Goal: Task Accomplishment & Management: Manage account settings

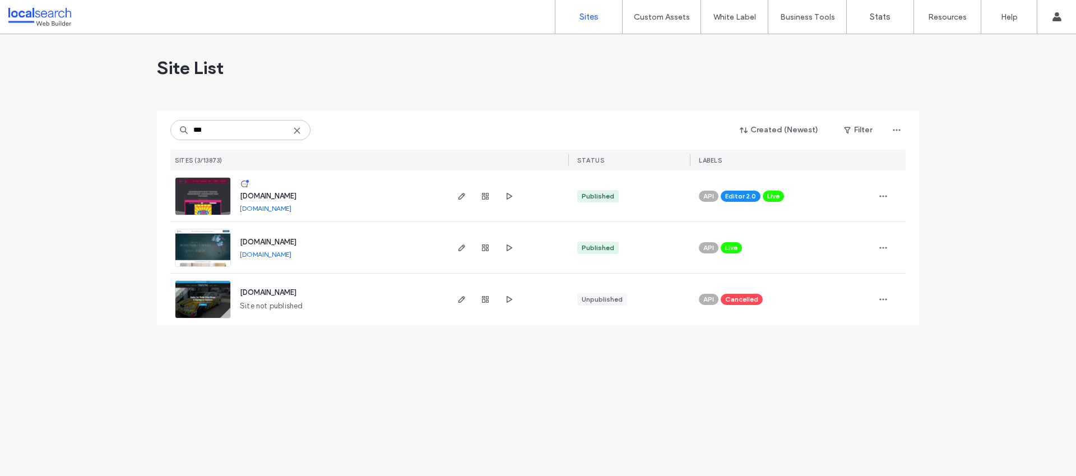
type input "***"
click at [297, 195] on span "www.funtime-amusements.com.au" at bounding box center [268, 196] width 57 height 8
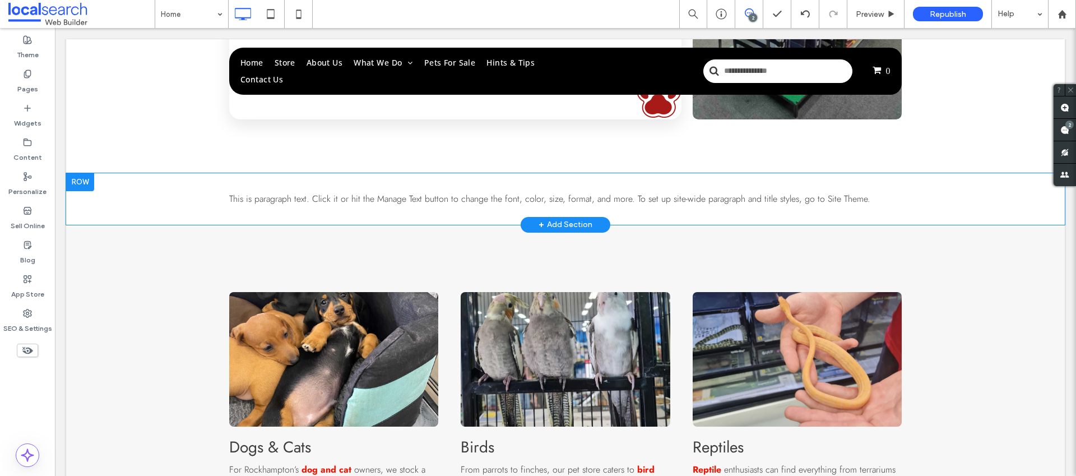
click at [73, 182] on div at bounding box center [80, 182] width 28 height 18
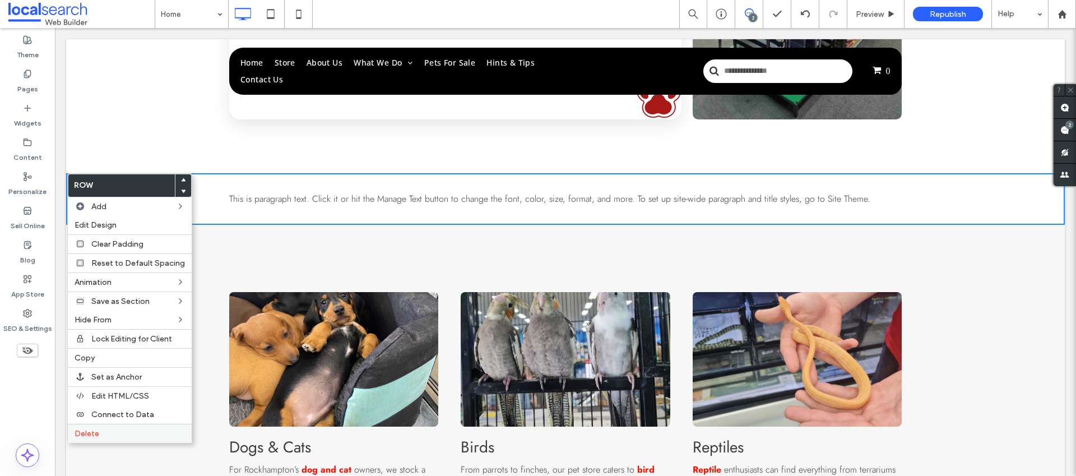
click at [91, 436] on span "Delete" at bounding box center [87, 434] width 25 height 10
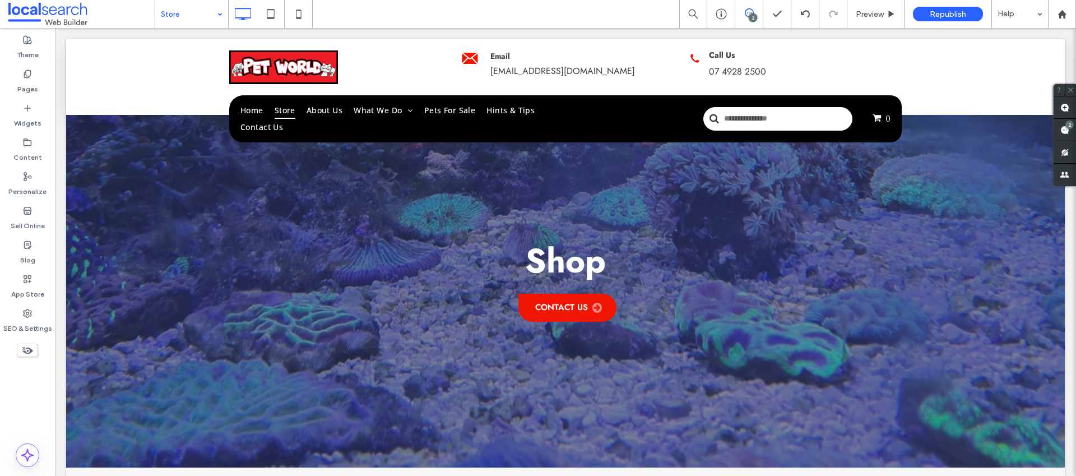
click at [222, 17] on div "Store" at bounding box center [191, 14] width 73 height 28
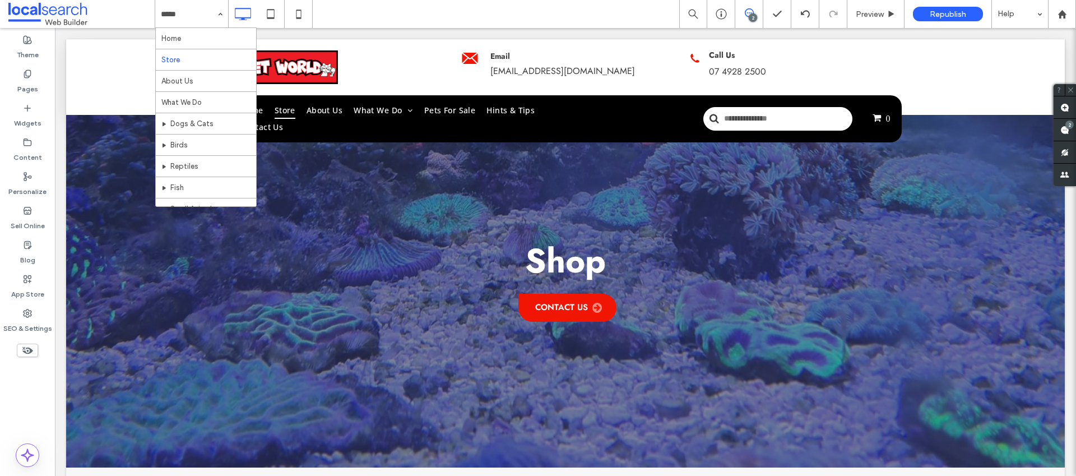
click at [109, 4] on span at bounding box center [81, 14] width 146 height 22
